Goal: Information Seeking & Learning: Check status

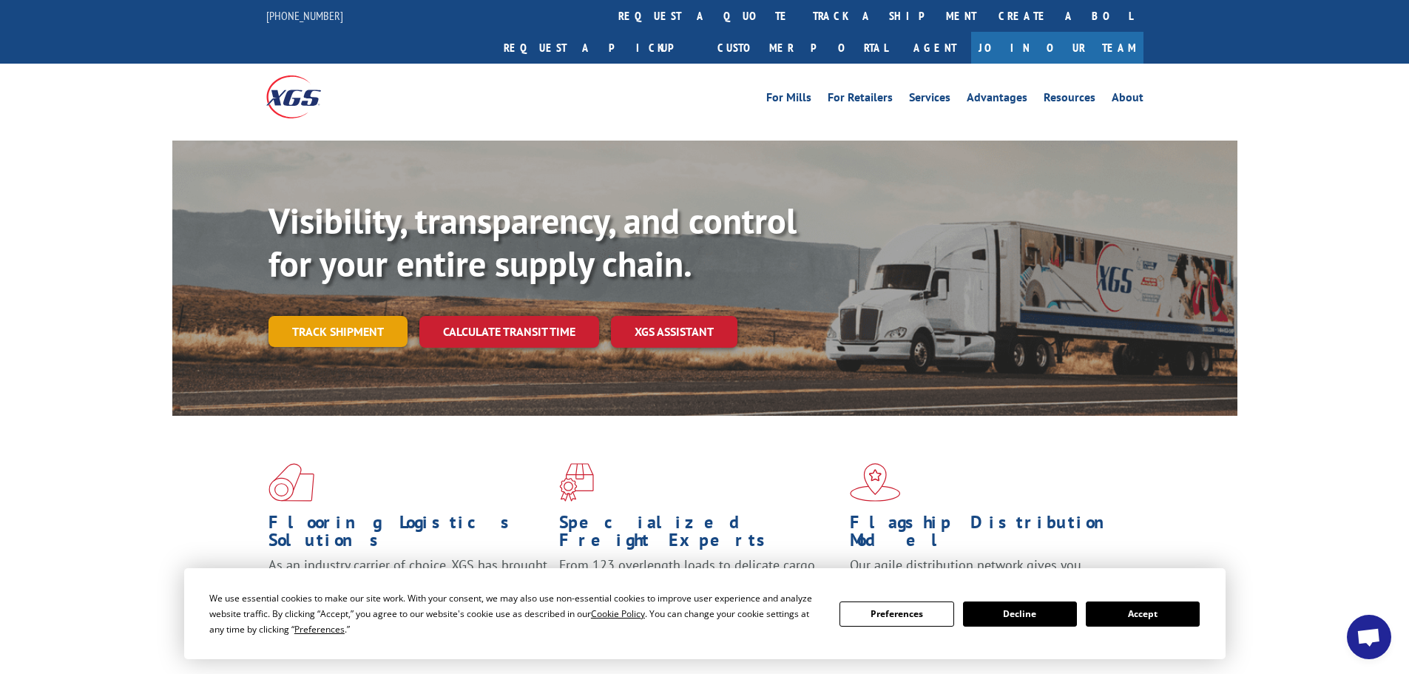
click at [361, 316] on link "Track shipment" at bounding box center [337, 331] width 139 height 31
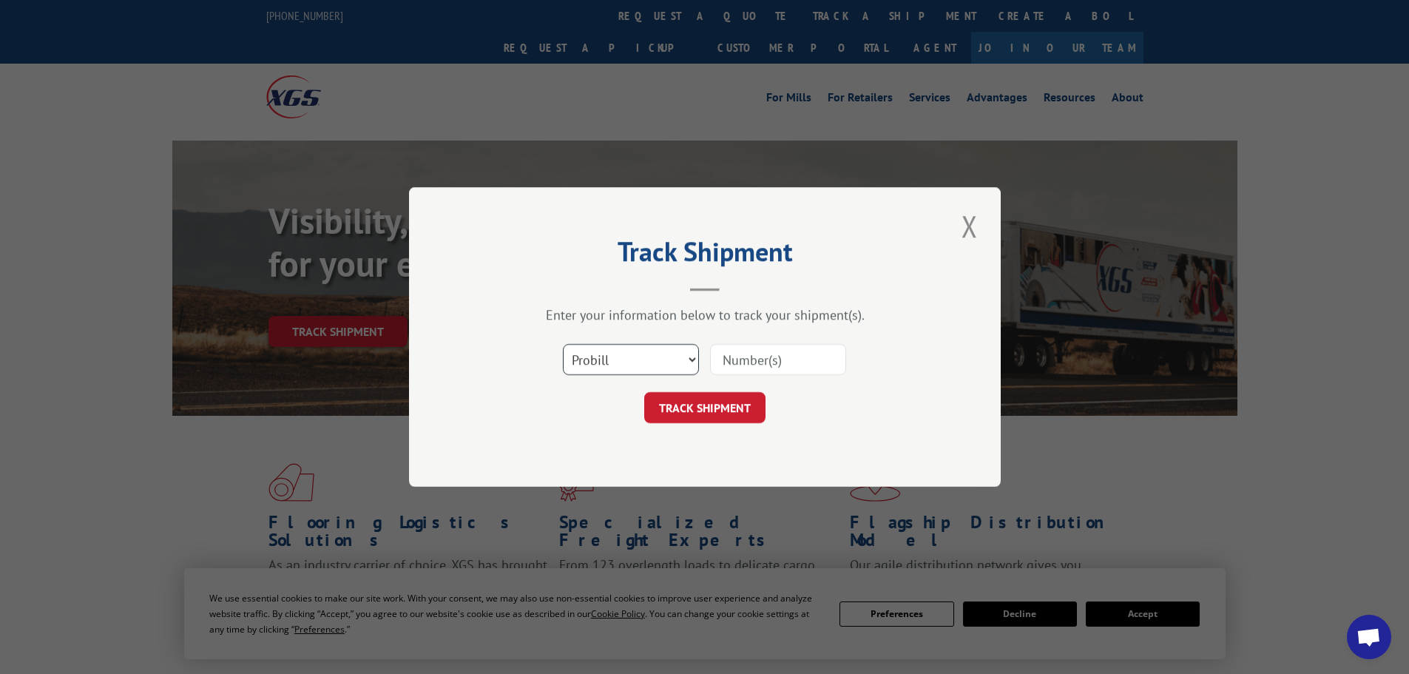
click at [621, 348] on select "Select category... Probill BOL PO" at bounding box center [631, 359] width 136 height 31
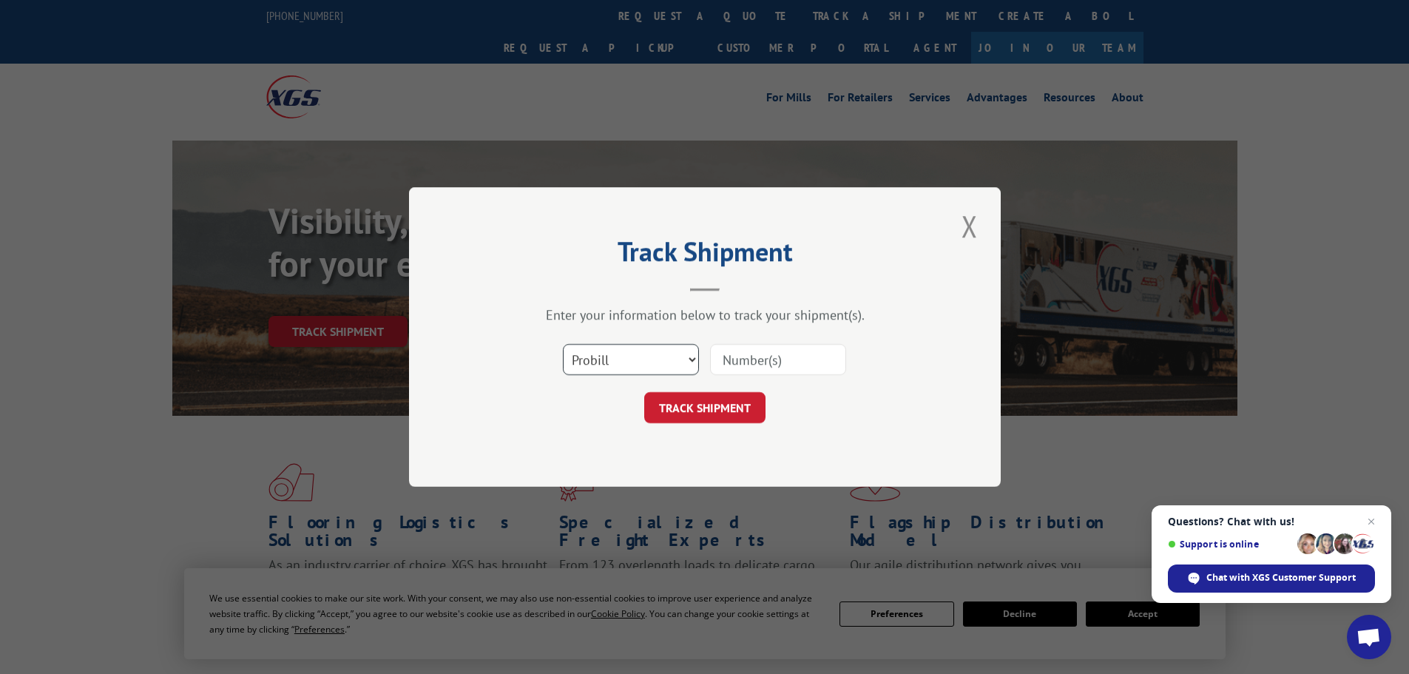
click at [563, 344] on select "Select category... Probill BOL PO" at bounding box center [631, 359] width 136 height 31
click at [762, 356] on input at bounding box center [778, 359] width 136 height 31
paste input "17535979"
type input "17535979"
click at [735, 416] on button "TRACK SHIPMENT" at bounding box center [704, 407] width 121 height 31
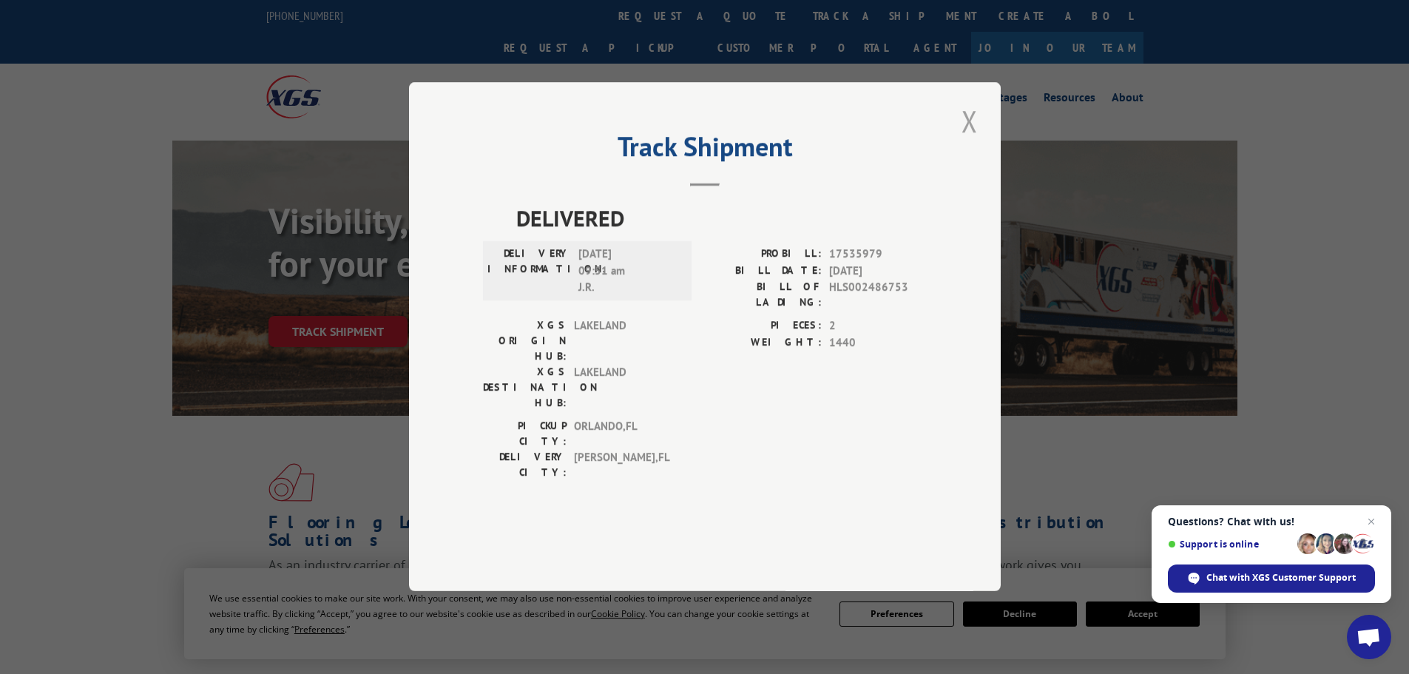
click at [966, 141] on button "Close modal" at bounding box center [969, 121] width 25 height 41
